Goal: Information Seeking & Learning: Learn about a topic

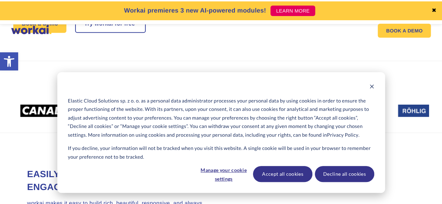
scroll to position [168, 0]
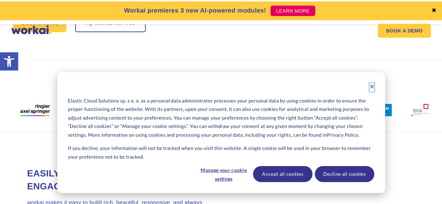
click at [370, 88] on icon "Dismiss cookie banner" at bounding box center [372, 87] width 4 height 4
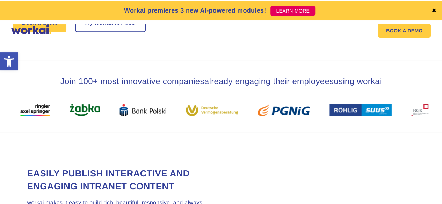
scroll to position [0, 0]
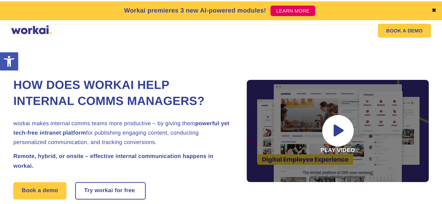
click at [435, 10] on link "✖" at bounding box center [434, 11] width 5 height 6
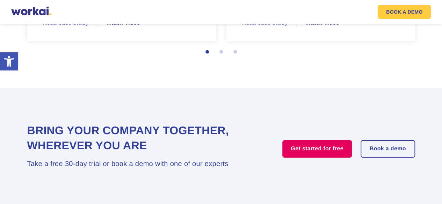
scroll to position [1135, 0]
click at [219, 57] on button "2" at bounding box center [222, 53] width 7 height 7
click at [235, 57] on button "3" at bounding box center [236, 53] width 7 height 7
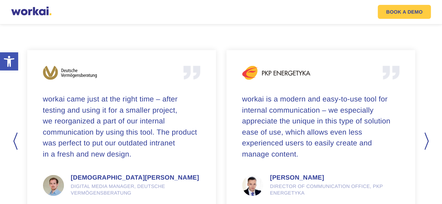
scroll to position [807, 0]
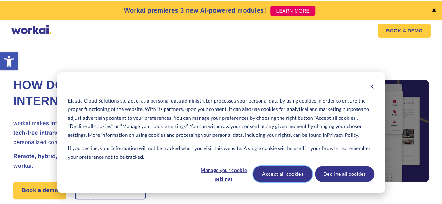
click at [282, 175] on button "Accept all cookies" at bounding box center [282, 174] width 59 height 16
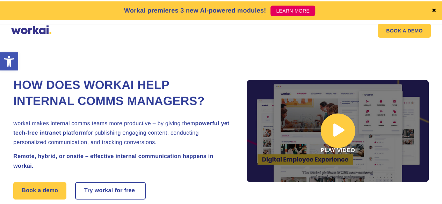
click at [333, 138] on link at bounding box center [338, 131] width 182 height 102
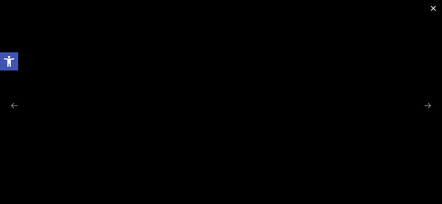
click at [430, 10] on span at bounding box center [433, 8] width 17 height 16
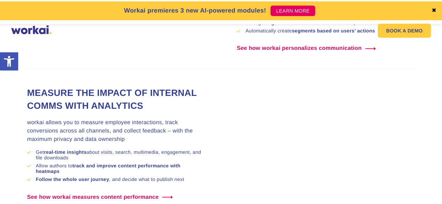
scroll to position [547, 0]
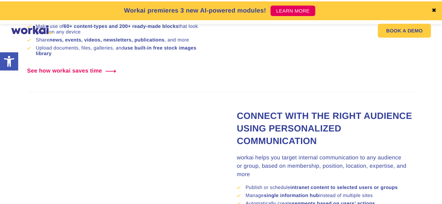
scroll to position [374, 0]
click at [341, 71] on video at bounding box center [311, 18] width 210 height 105
click at [252, 71] on video at bounding box center [311, 18] width 210 height 105
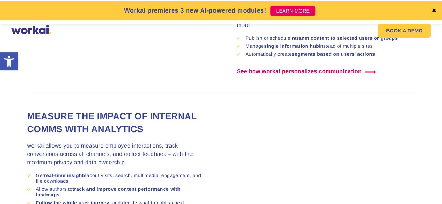
scroll to position [538, 0]
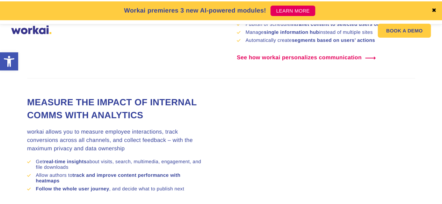
click at [185, 55] on video at bounding box center [115, 2] width 210 height 105
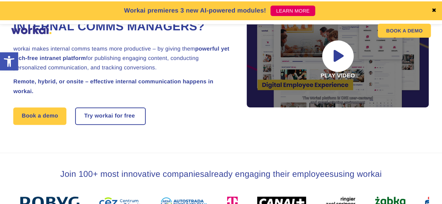
scroll to position [0, 0]
